Goal: Information Seeking & Learning: Learn about a topic

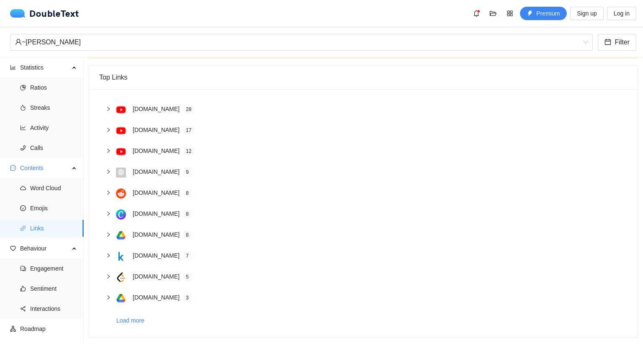
scroll to position [49, 0]
click at [107, 106] on icon "right" at bounding box center [108, 108] width 5 height 5
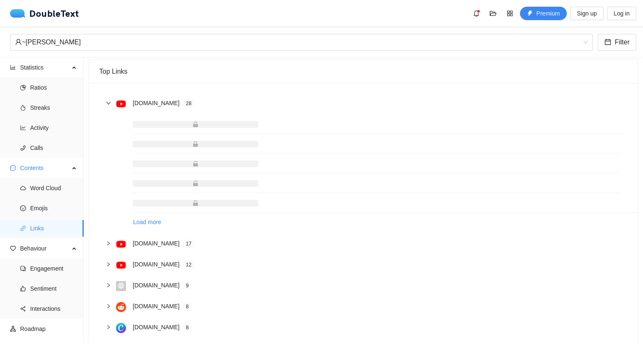
click at [107, 101] on icon "right" at bounding box center [108, 102] width 5 height 5
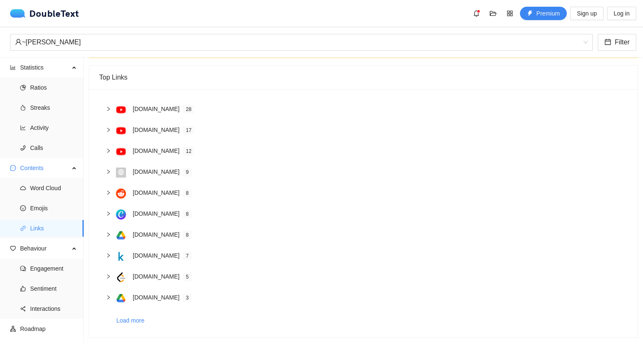
click at [107, 106] on icon "right" at bounding box center [108, 108] width 5 height 5
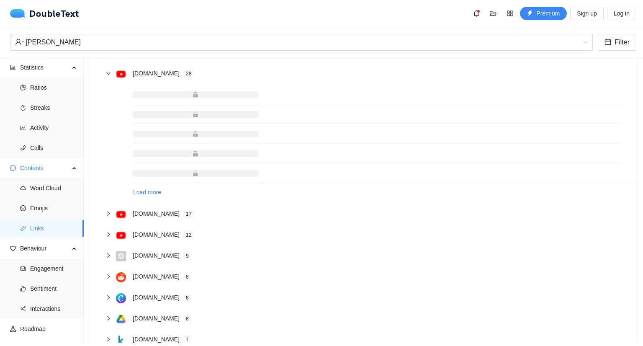
scroll to position [78, 0]
click at [101, 74] on div "[DOMAIN_NAME] 28" at bounding box center [363, 74] width 528 height 21
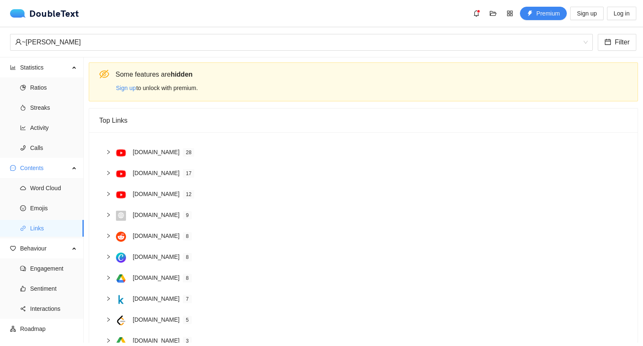
scroll to position [51, 0]
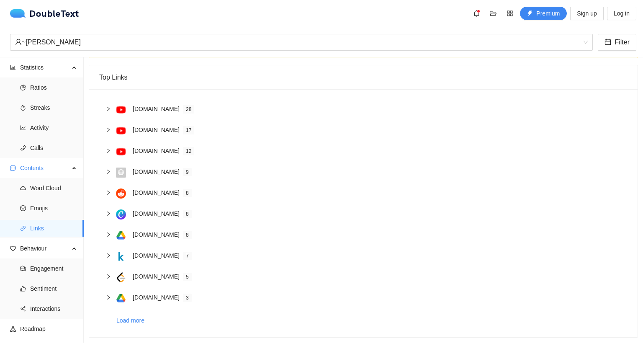
click at [119, 105] on img at bounding box center [121, 110] width 10 height 10
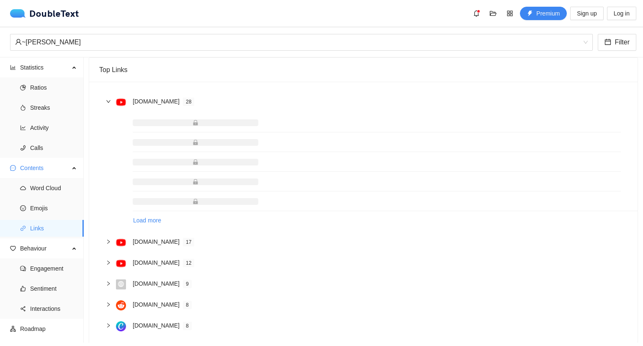
click at [119, 104] on img at bounding box center [121, 102] width 10 height 10
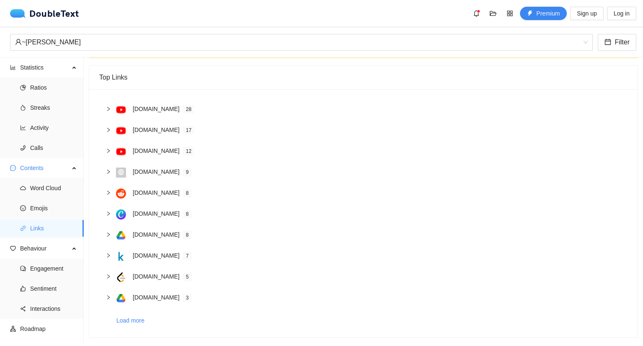
click at [119, 105] on img at bounding box center [121, 110] width 10 height 10
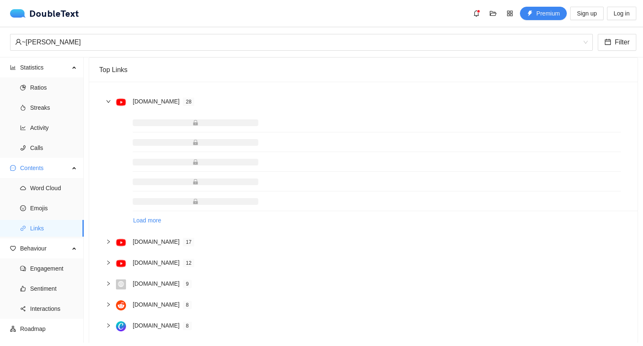
click at [119, 104] on img at bounding box center [121, 102] width 10 height 10
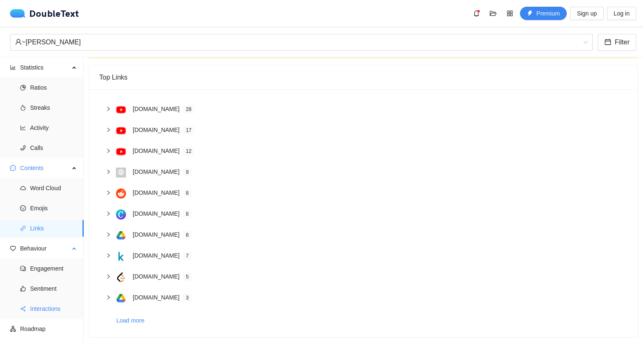
click at [59, 310] on span "Interactions" at bounding box center [53, 308] width 47 height 17
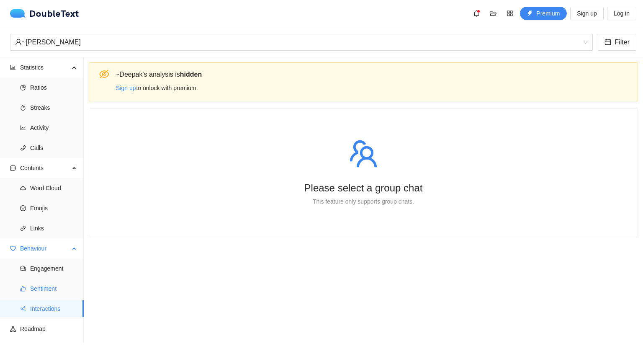
click at [56, 289] on span "Sentiment" at bounding box center [53, 288] width 47 height 17
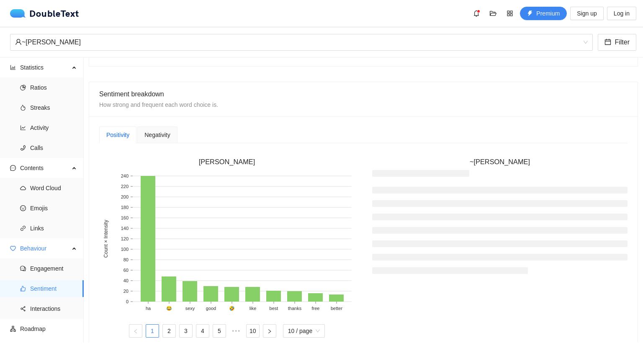
scroll to position [161, 0]
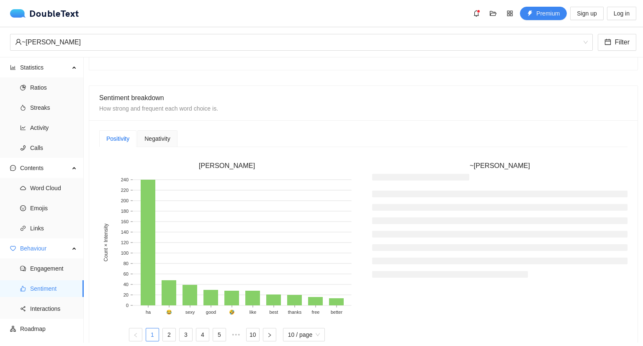
click at [160, 141] on div "Negativity" at bounding box center [157, 138] width 26 height 9
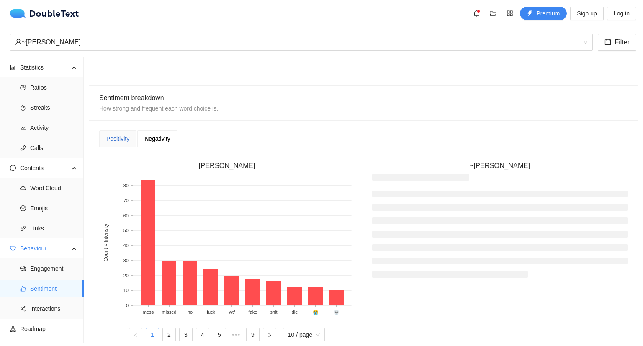
click at [118, 137] on div "Positivity" at bounding box center [117, 138] width 23 height 9
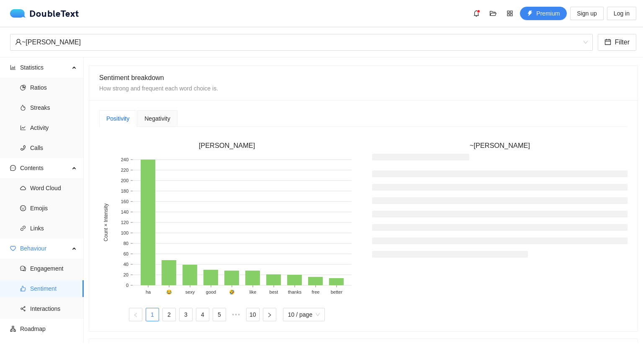
scroll to position [182, 0]
click at [162, 115] on span "Negativity" at bounding box center [157, 118] width 26 height 6
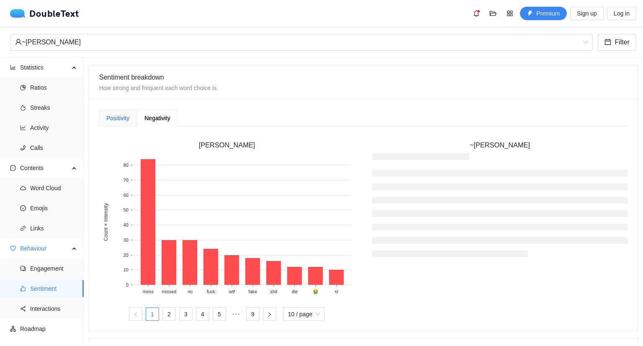
click at [120, 114] on div "Positivity" at bounding box center [117, 117] width 23 height 9
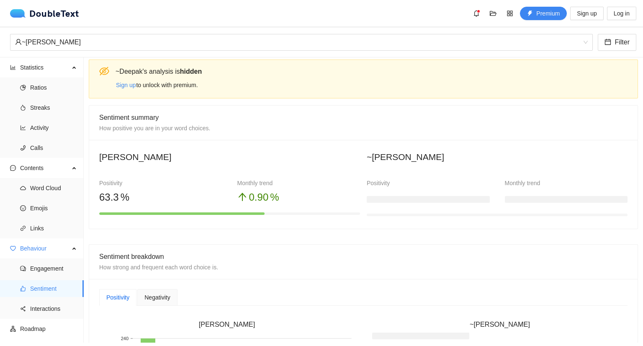
scroll to position [0, 0]
